Goal: Task Accomplishment & Management: Manage account settings

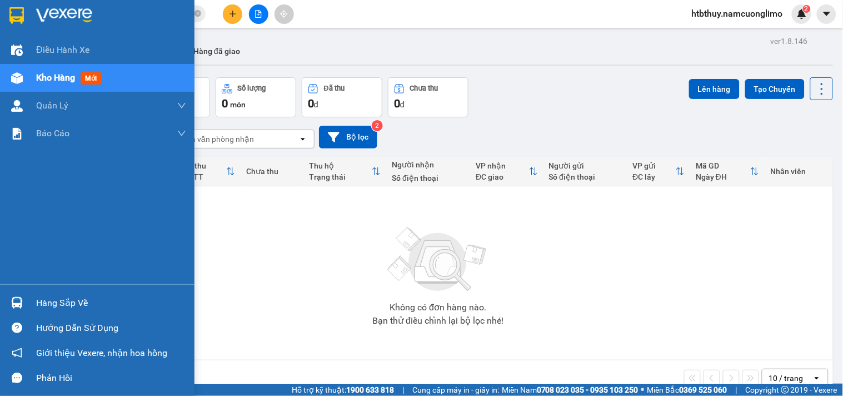
click at [23, 298] on div at bounding box center [16, 302] width 19 height 19
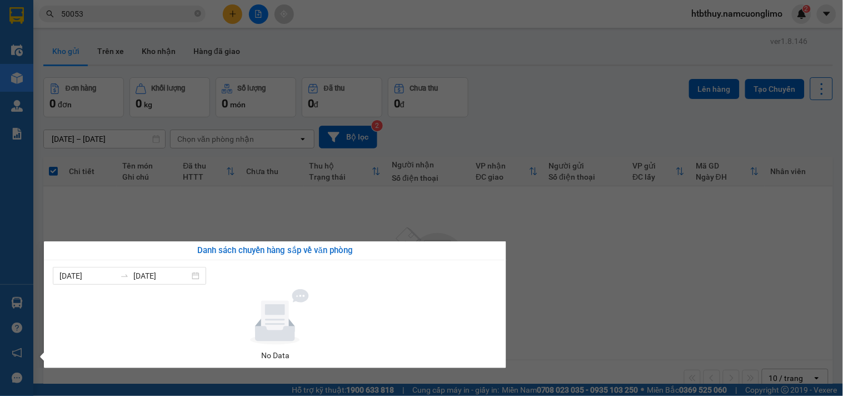
click at [620, 287] on section "Kết quả tìm kiếm ( 40 ) Bộ lọc Mã ĐH Trạng thái Món hàng Tổng cước Chưa cước Ng…" at bounding box center [421, 198] width 843 height 396
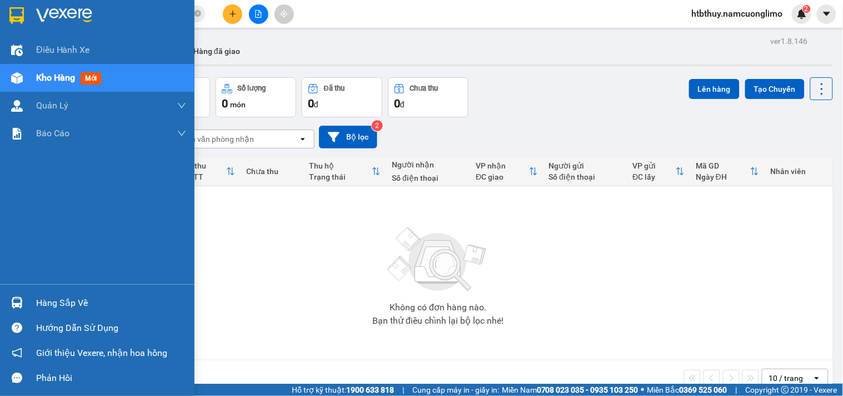
click at [18, 303] on img at bounding box center [17, 303] width 12 height 12
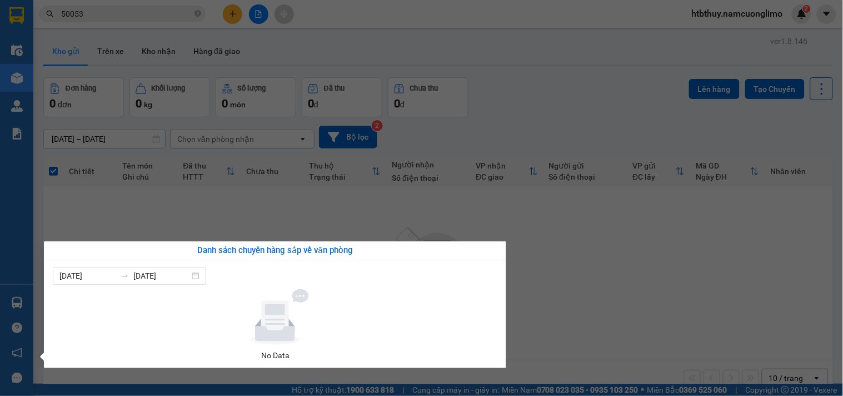
click at [613, 286] on section "Kết quả tìm kiếm ( 40 ) Bộ lọc Mã ĐH Trạng thái Món hàng Tổng cước Chưa cước Ng…" at bounding box center [421, 198] width 843 height 396
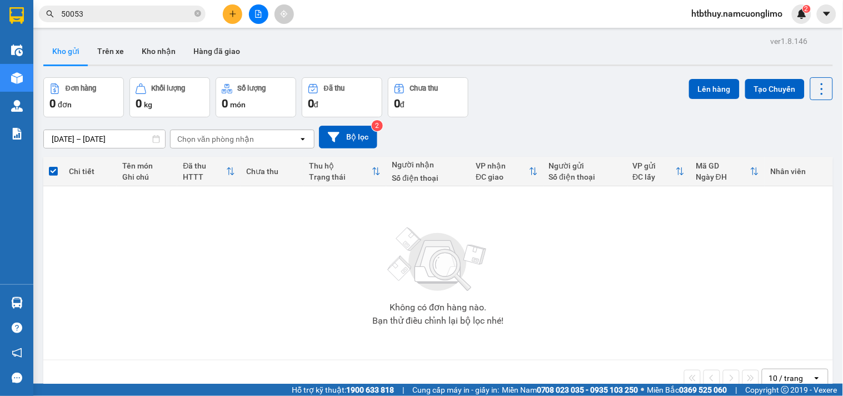
click at [621, 284] on div "Không có đơn hàng nào. Bạn thử điều chỉnh lại bộ lọc nhé!" at bounding box center [438, 273] width 779 height 167
click at [148, 48] on button "Kho nhận" at bounding box center [159, 51] width 52 height 27
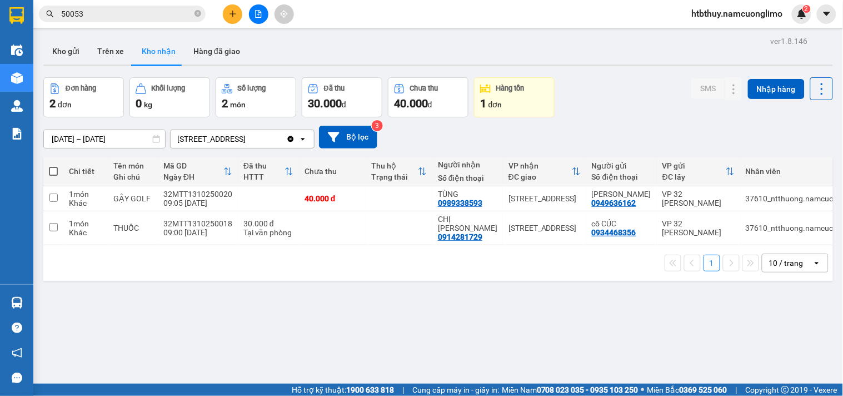
click at [750, 13] on span "htbthuy.namcuonglimo" at bounding box center [737, 14] width 109 height 14
click at [709, 31] on span "Đăng xuất" at bounding box center [742, 34] width 88 height 12
